Goal: Task Accomplishment & Management: Complete application form

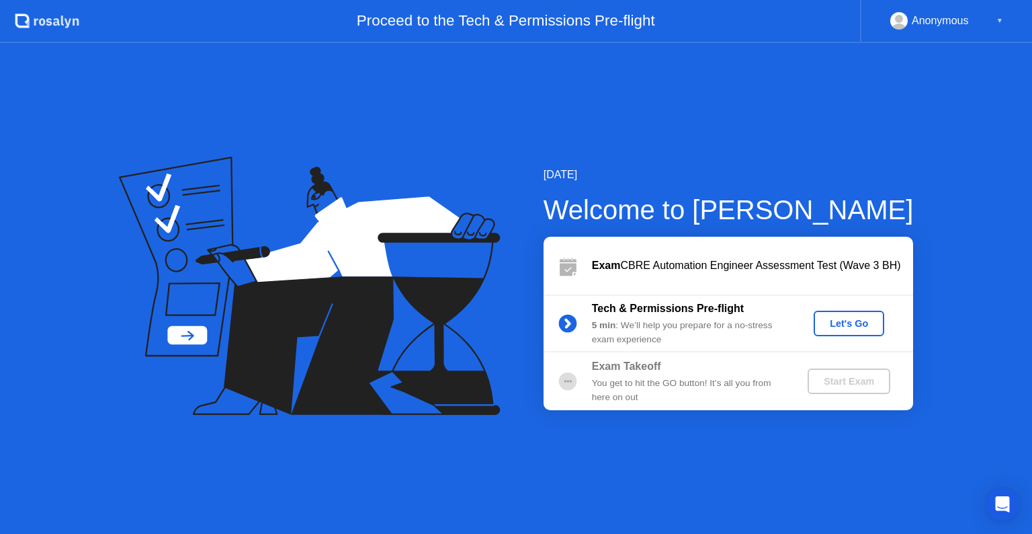
click at [833, 327] on div "Let's Go" at bounding box center [849, 323] width 60 height 11
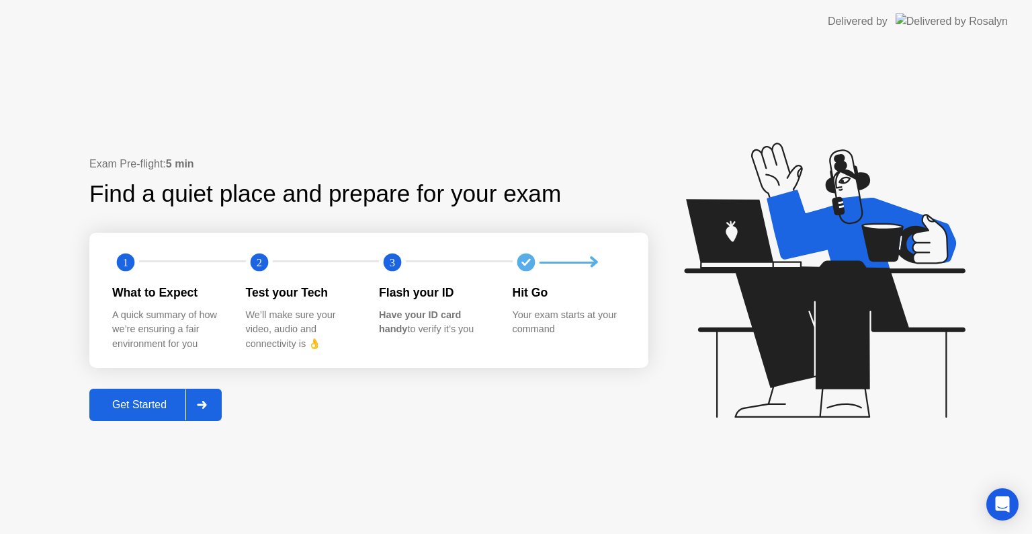
click at [135, 406] on div "Get Started" at bounding box center [139, 404] width 92 height 12
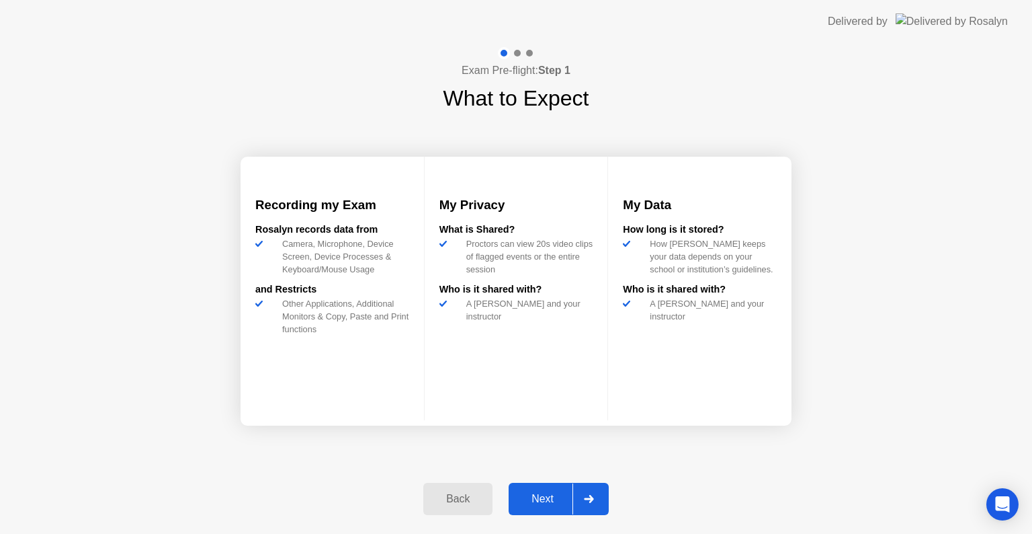
click at [553, 500] on div "Next" at bounding box center [543, 499] width 60 height 12
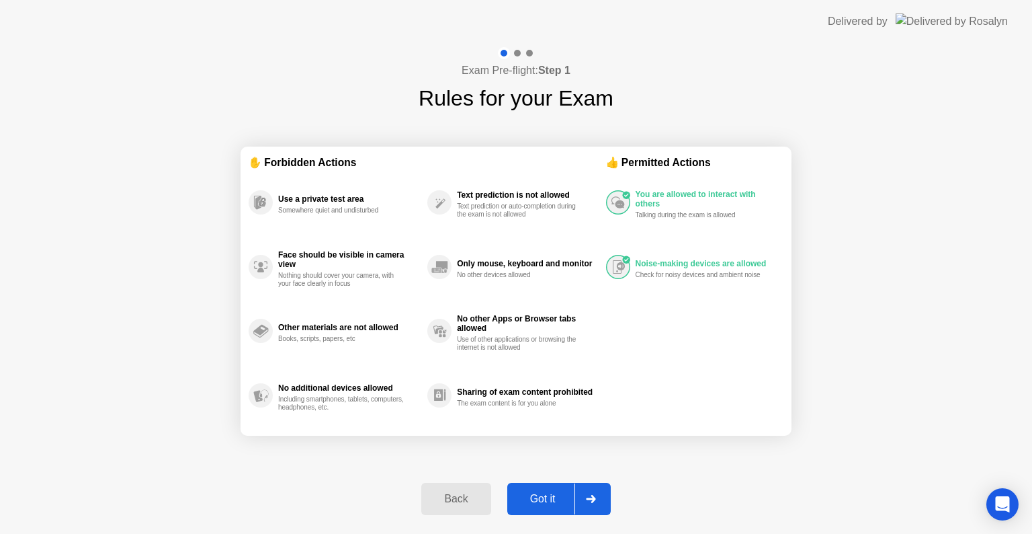
click at [548, 500] on div "Got it" at bounding box center [542, 499] width 63 height 12
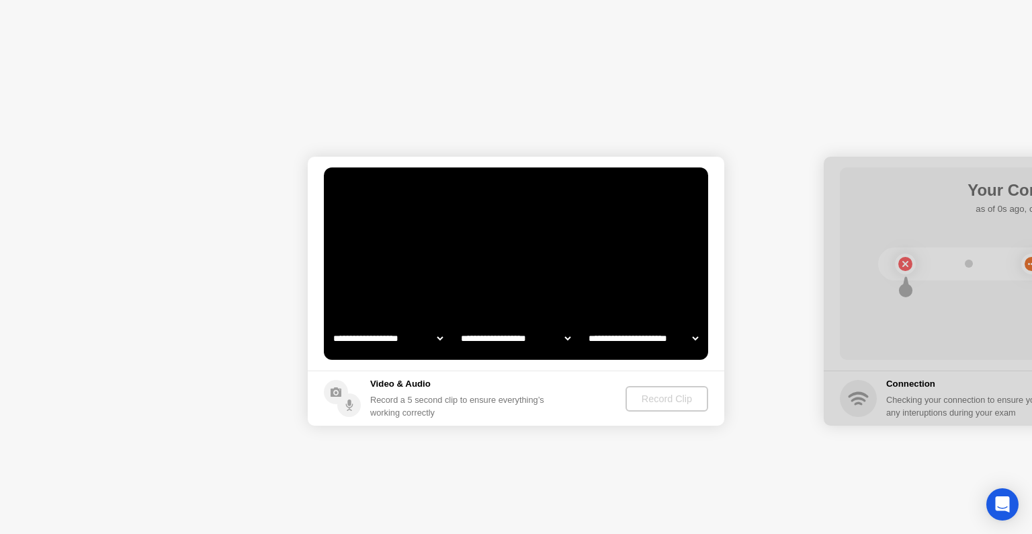
select select "**********"
select select "*******"
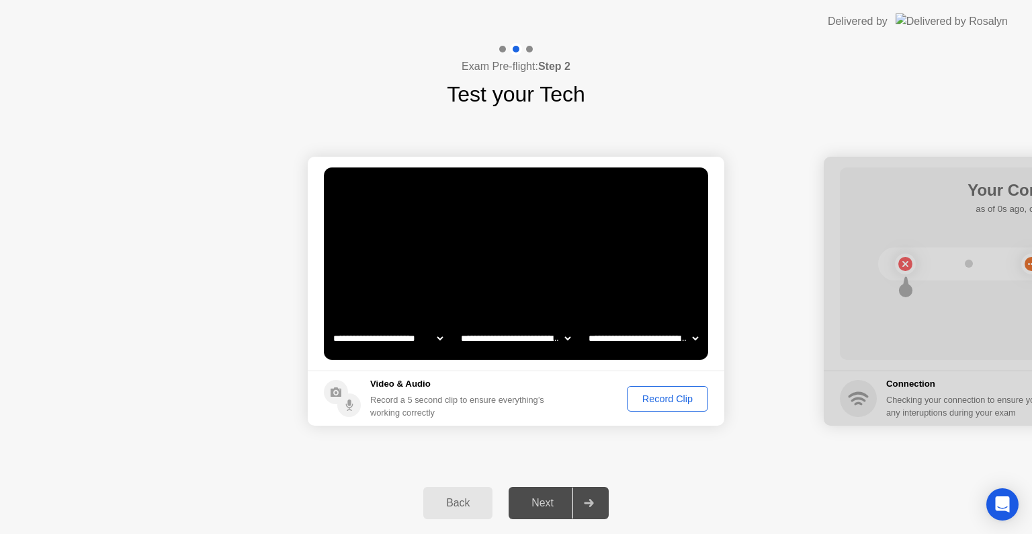
click at [697, 398] on div "Record Clip" at bounding box center [668, 398] width 72 height 11
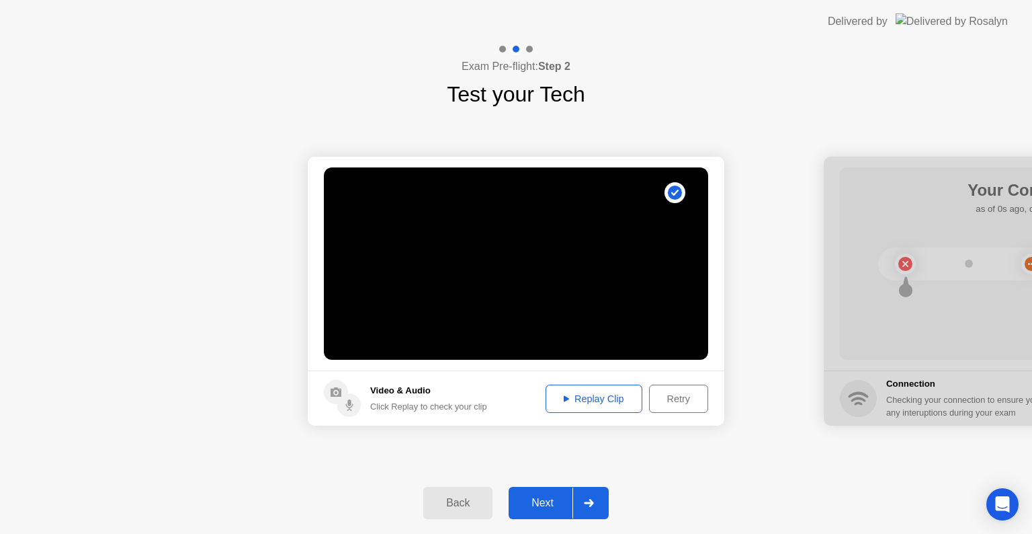
click at [552, 499] on div "Next" at bounding box center [543, 503] width 60 height 12
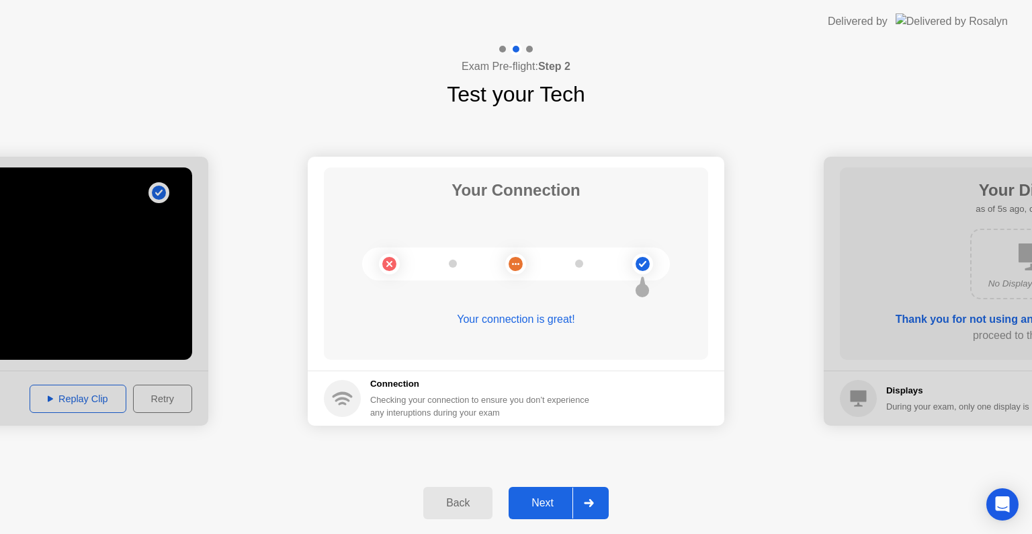
click at [556, 491] on button "Next" at bounding box center [559, 503] width 100 height 32
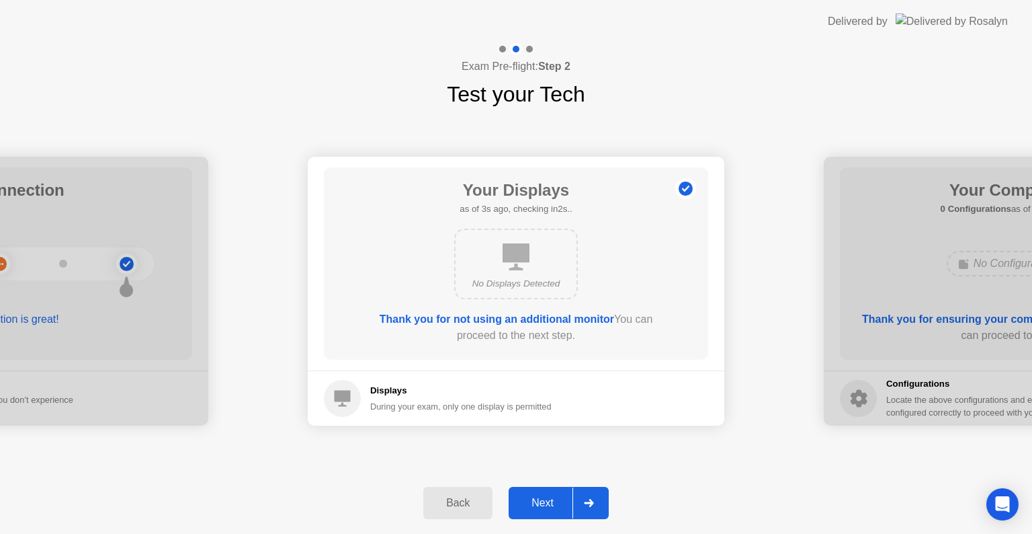
click at [554, 492] on button "Next" at bounding box center [559, 503] width 100 height 32
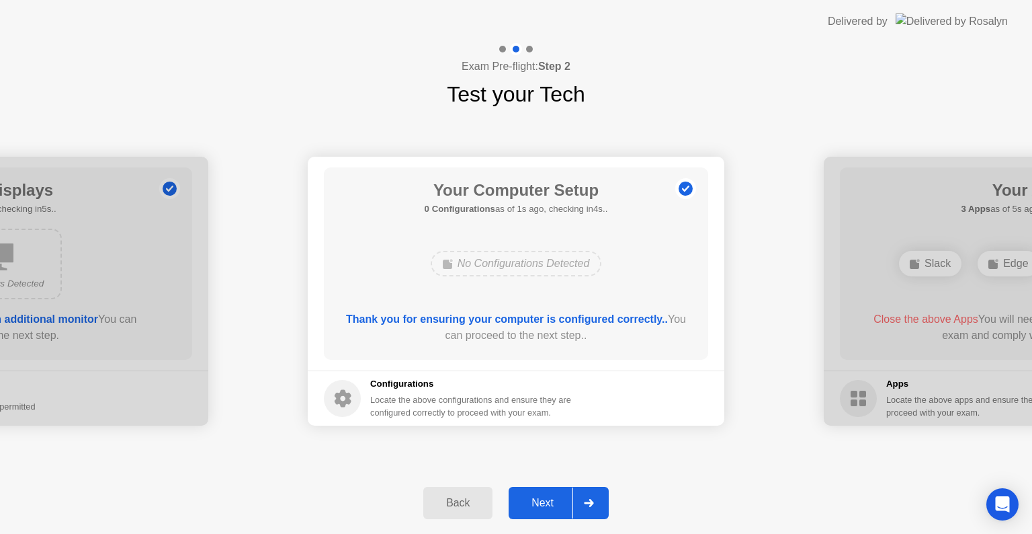
click at [548, 497] on div "Next" at bounding box center [543, 503] width 60 height 12
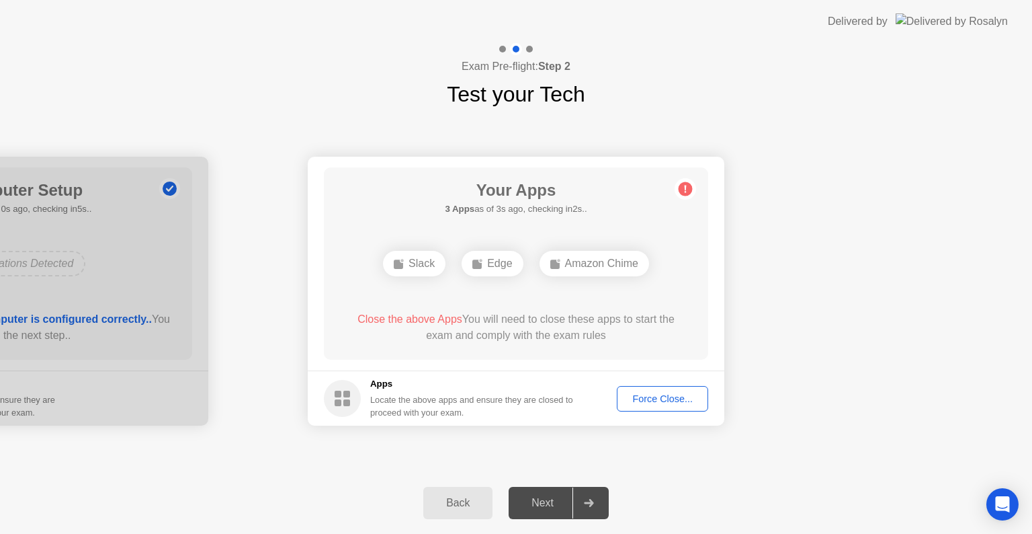
click at [657, 396] on div "Force Close..." at bounding box center [663, 398] width 82 height 11
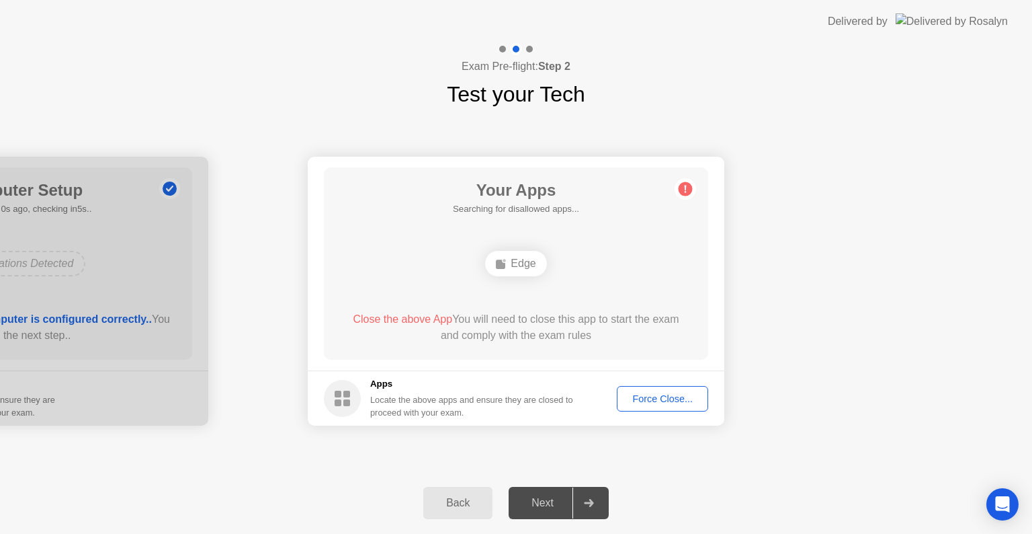
click at [658, 399] on div "Force Close..." at bounding box center [663, 398] width 82 height 11
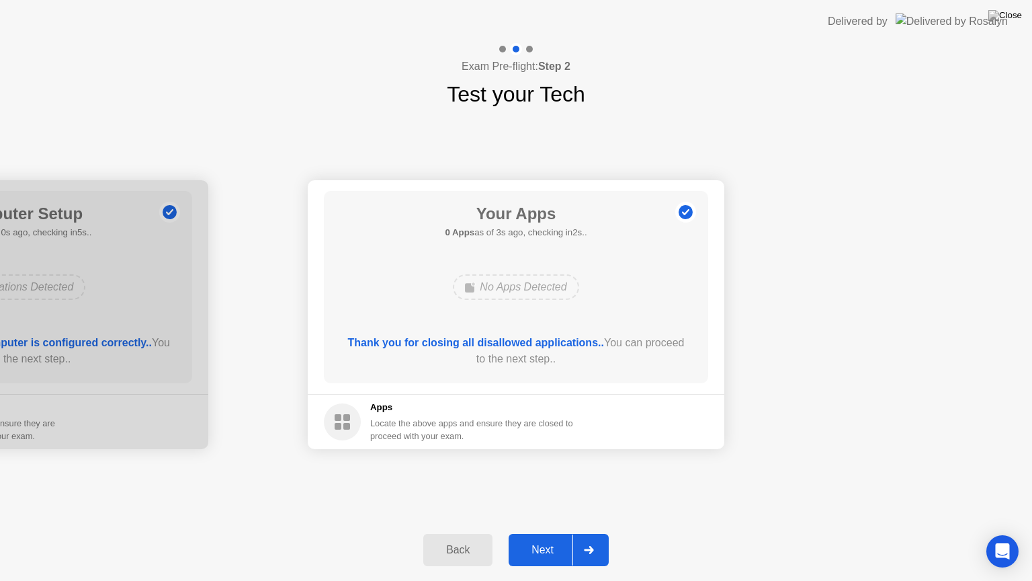
click at [542, 533] on div "Next" at bounding box center [543, 550] width 60 height 12
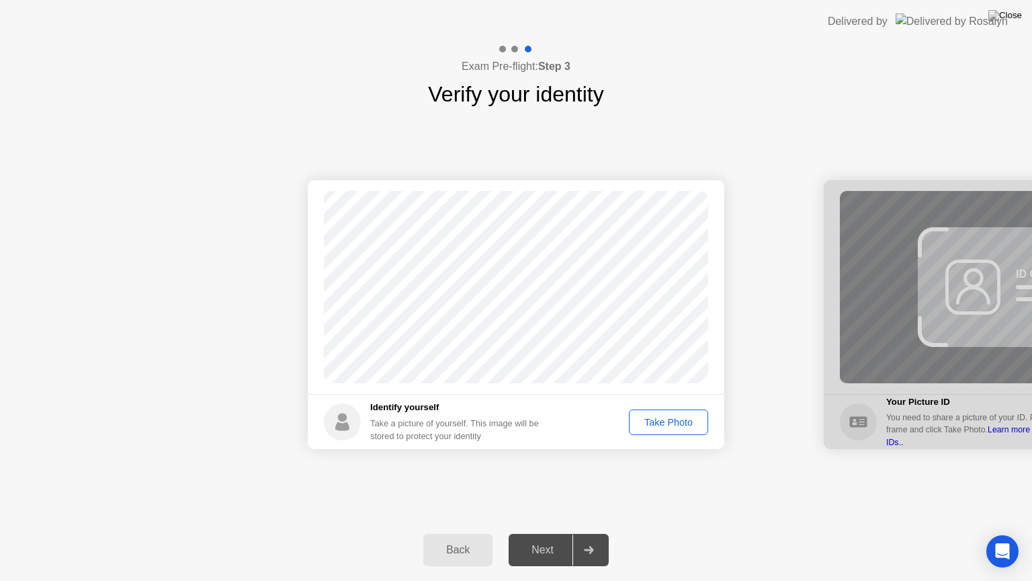
click at [637, 419] on div "Take Photo" at bounding box center [669, 422] width 70 height 11
click at [543, 533] on div "Next" at bounding box center [543, 550] width 60 height 12
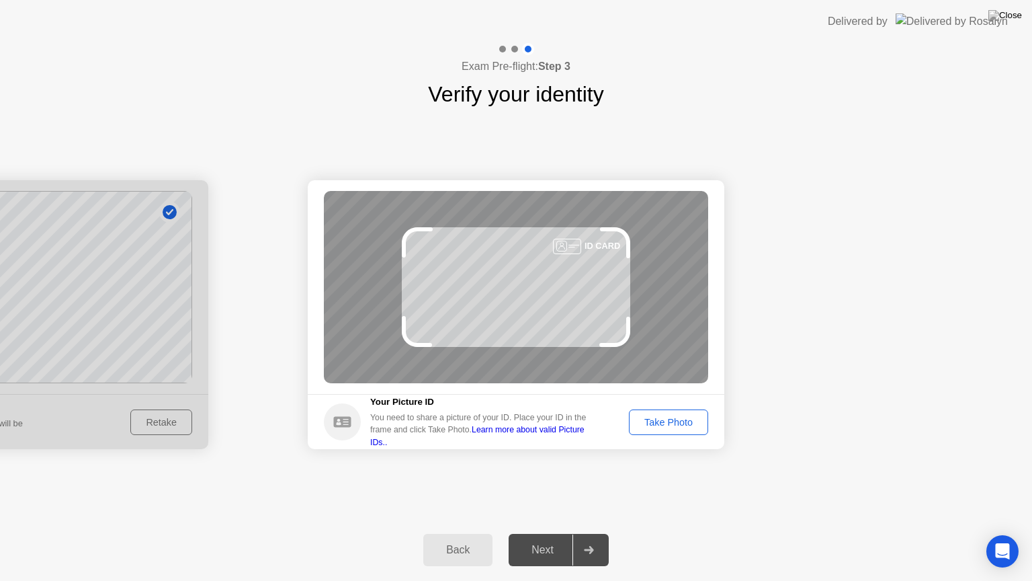
click at [674, 417] on div "Take Photo" at bounding box center [669, 422] width 70 height 11
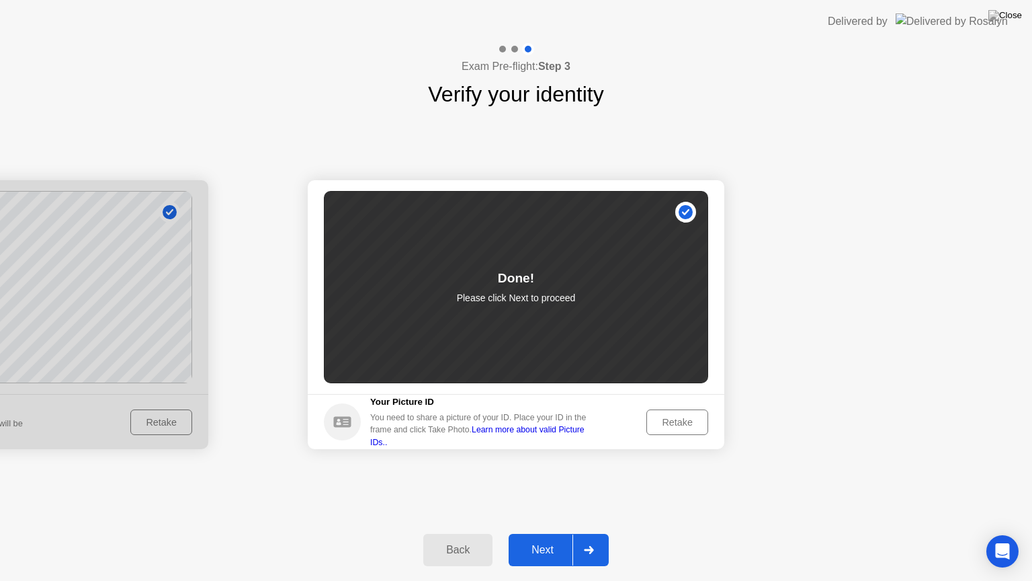
click at [543, 533] on div "Next" at bounding box center [543, 550] width 60 height 12
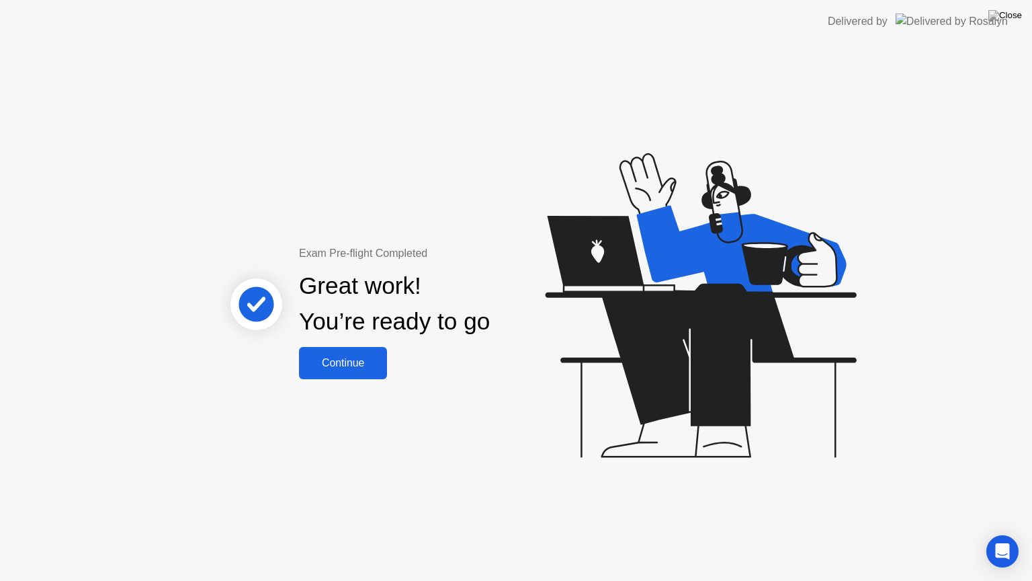
click at [370, 366] on div "Continue" at bounding box center [343, 363] width 80 height 12
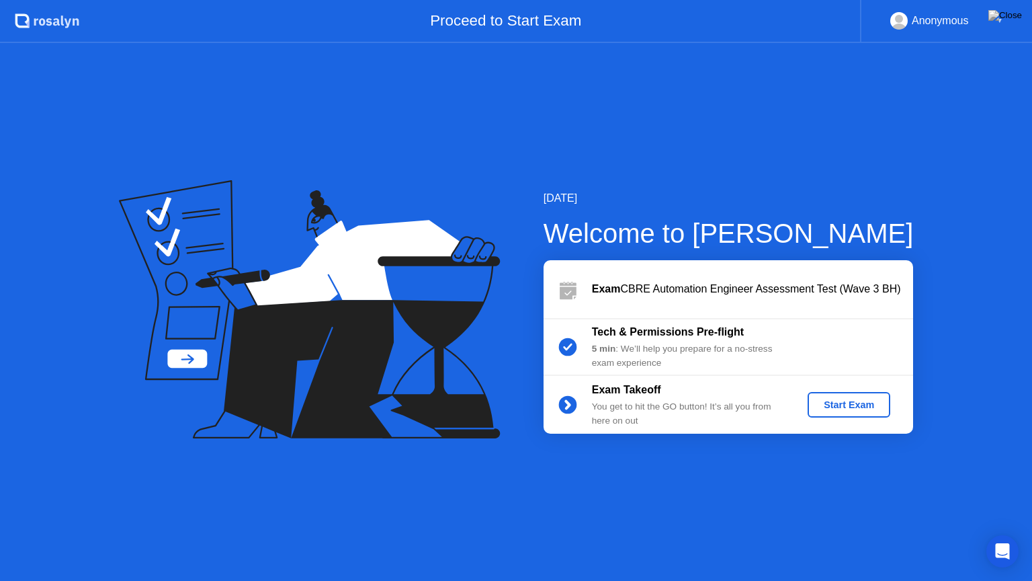
click at [844, 403] on div "Start Exam" at bounding box center [849, 404] width 72 height 11
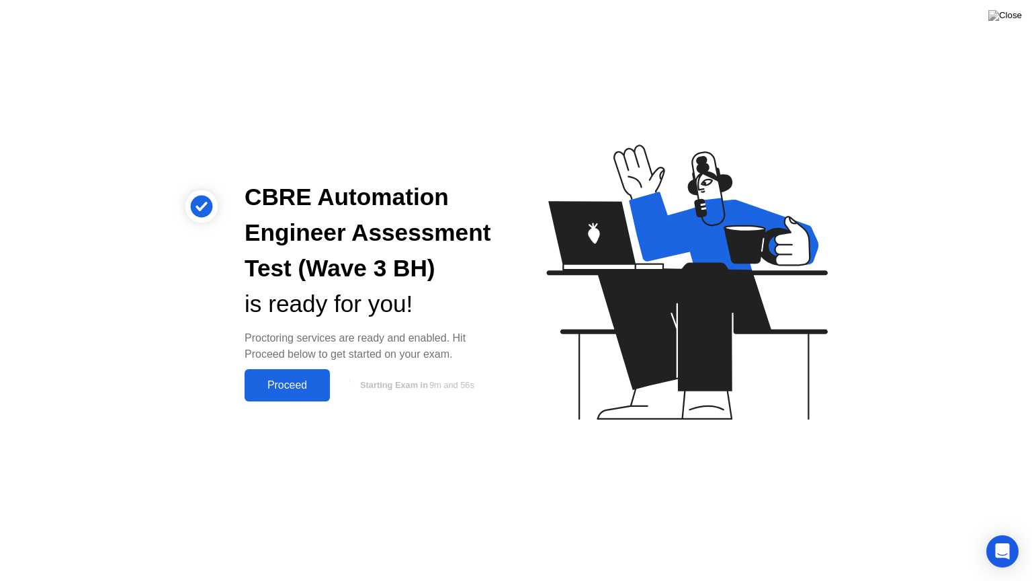
click at [288, 391] on div "Proceed" at bounding box center [287, 385] width 77 height 12
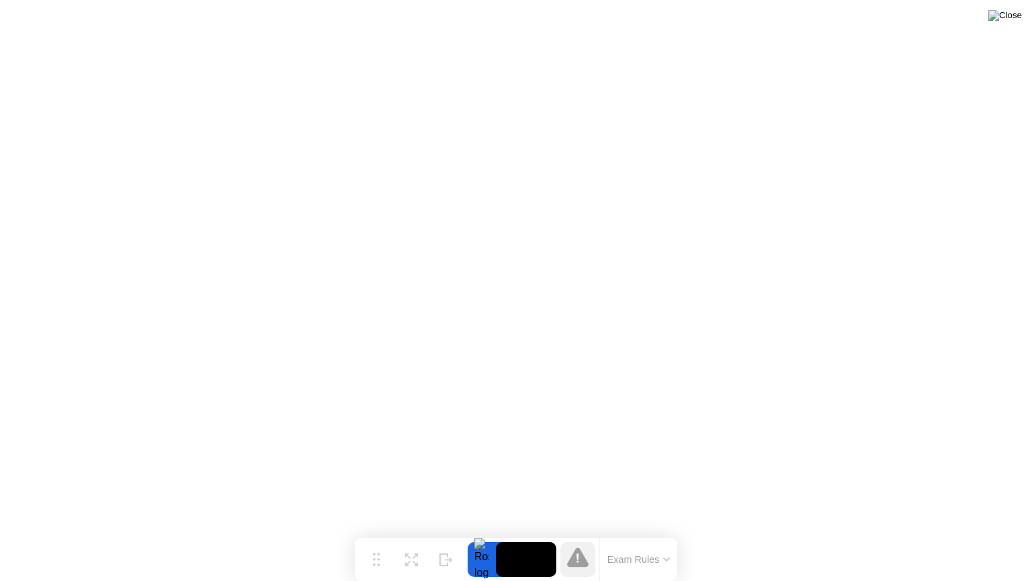
click at [1016, 16] on img at bounding box center [1006, 15] width 34 height 11
